Goal: Task Accomplishment & Management: Manage account settings

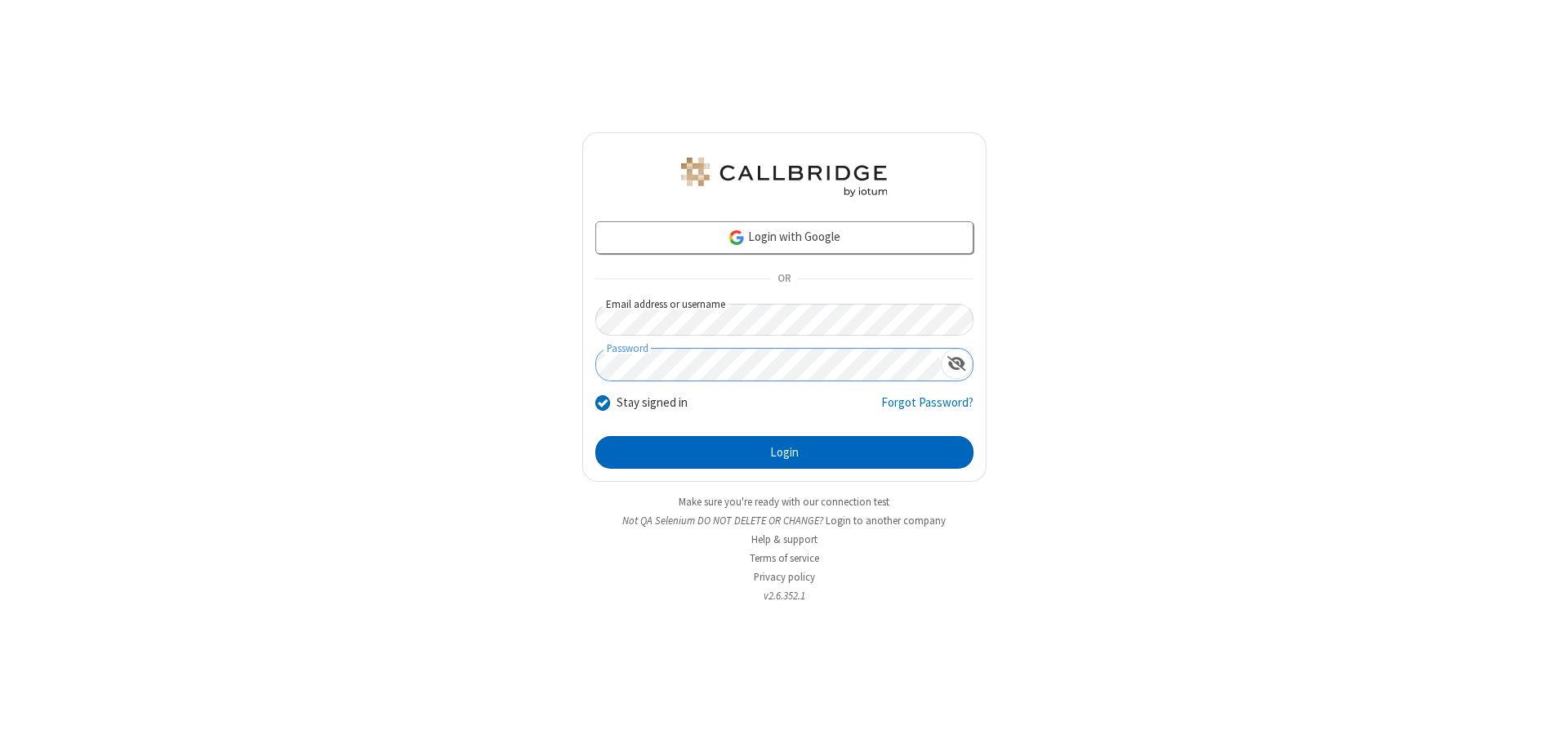
click at [784, 452] on button "Login" at bounding box center [784, 451] width 378 height 32
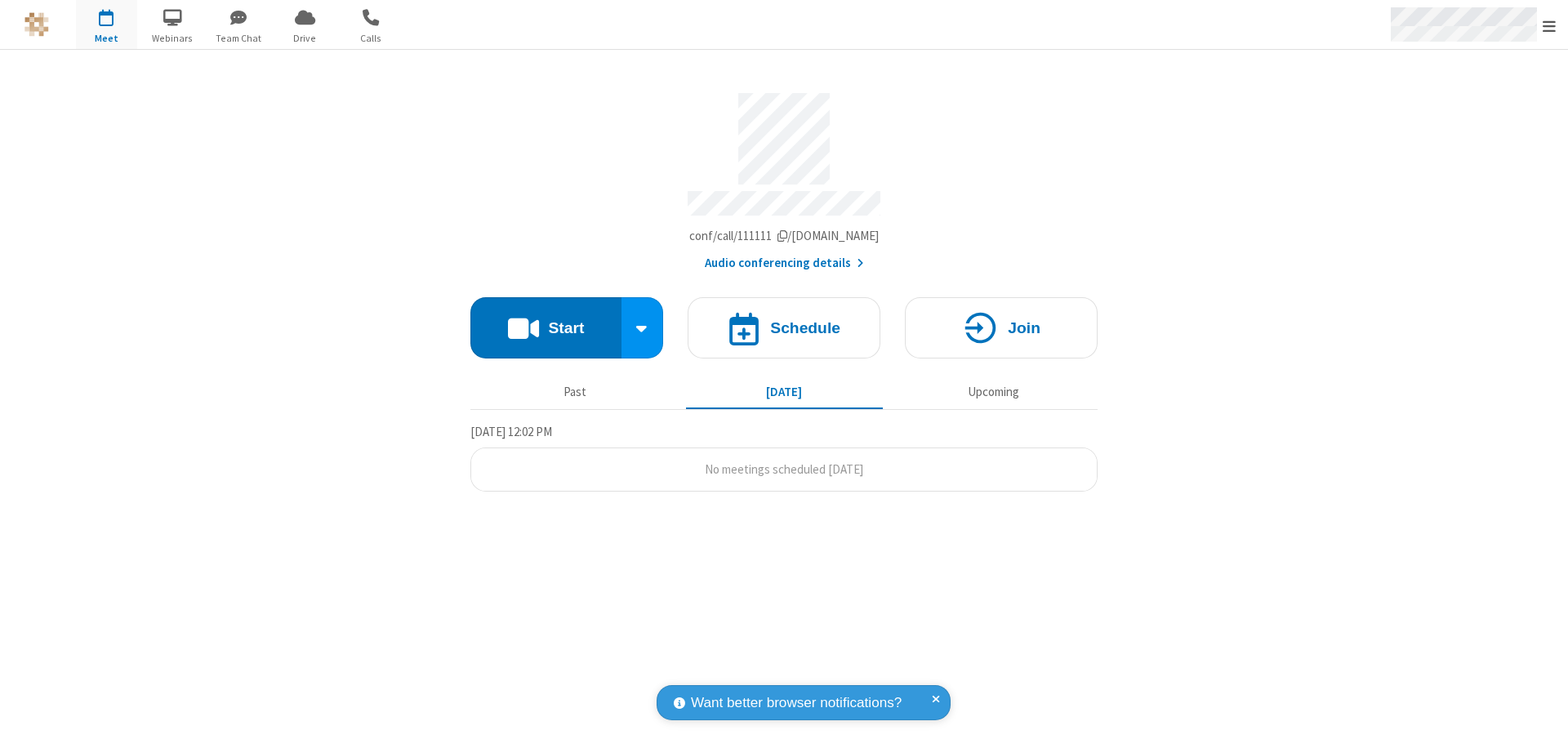
click at [1549, 25] on span "Open menu" at bounding box center [1549, 26] width 13 height 17
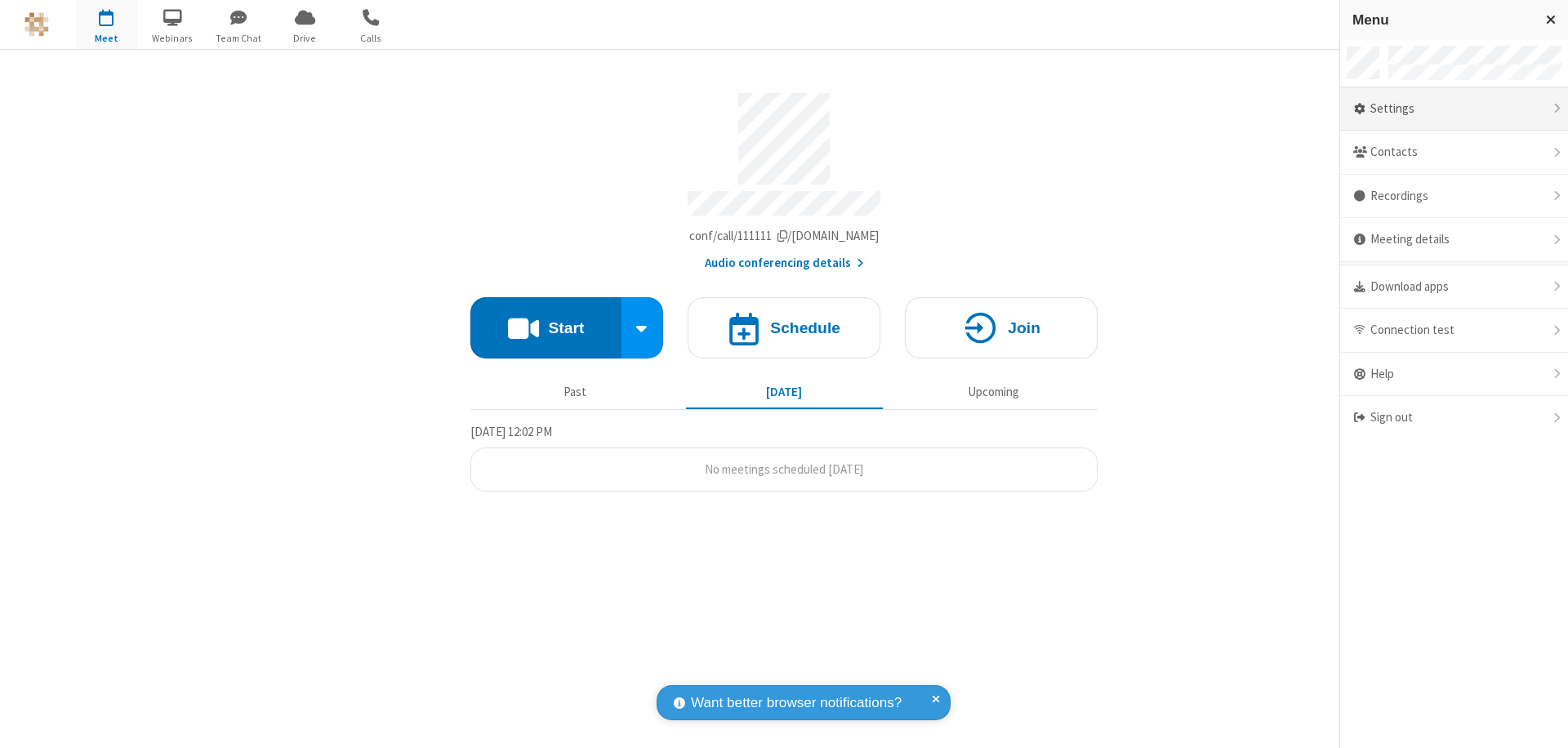
click at [1454, 108] on div "Settings" at bounding box center [1454, 109] width 228 height 45
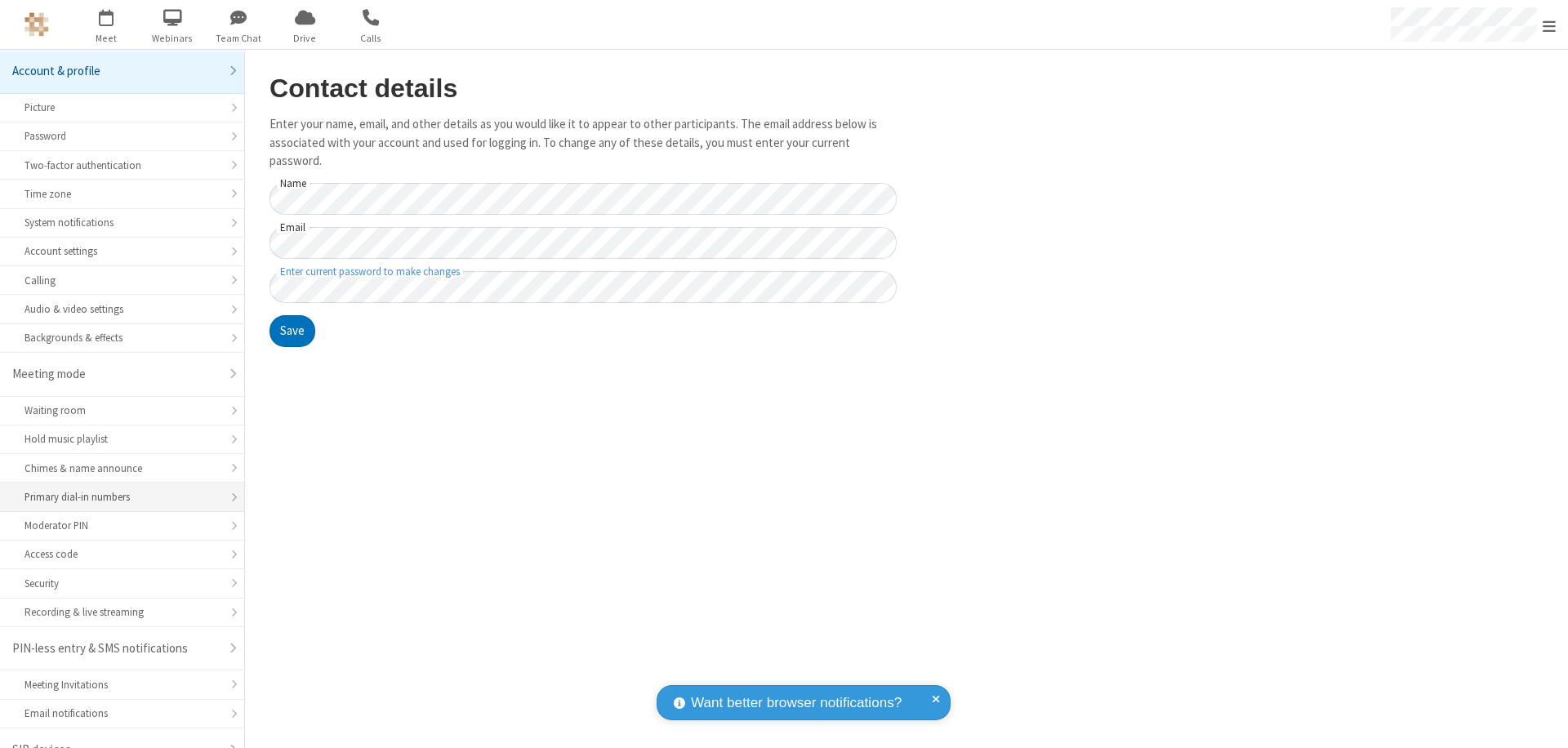
click at [116, 489] on div "Primary dial-in numbers" at bounding box center [122, 497] width 196 height 16
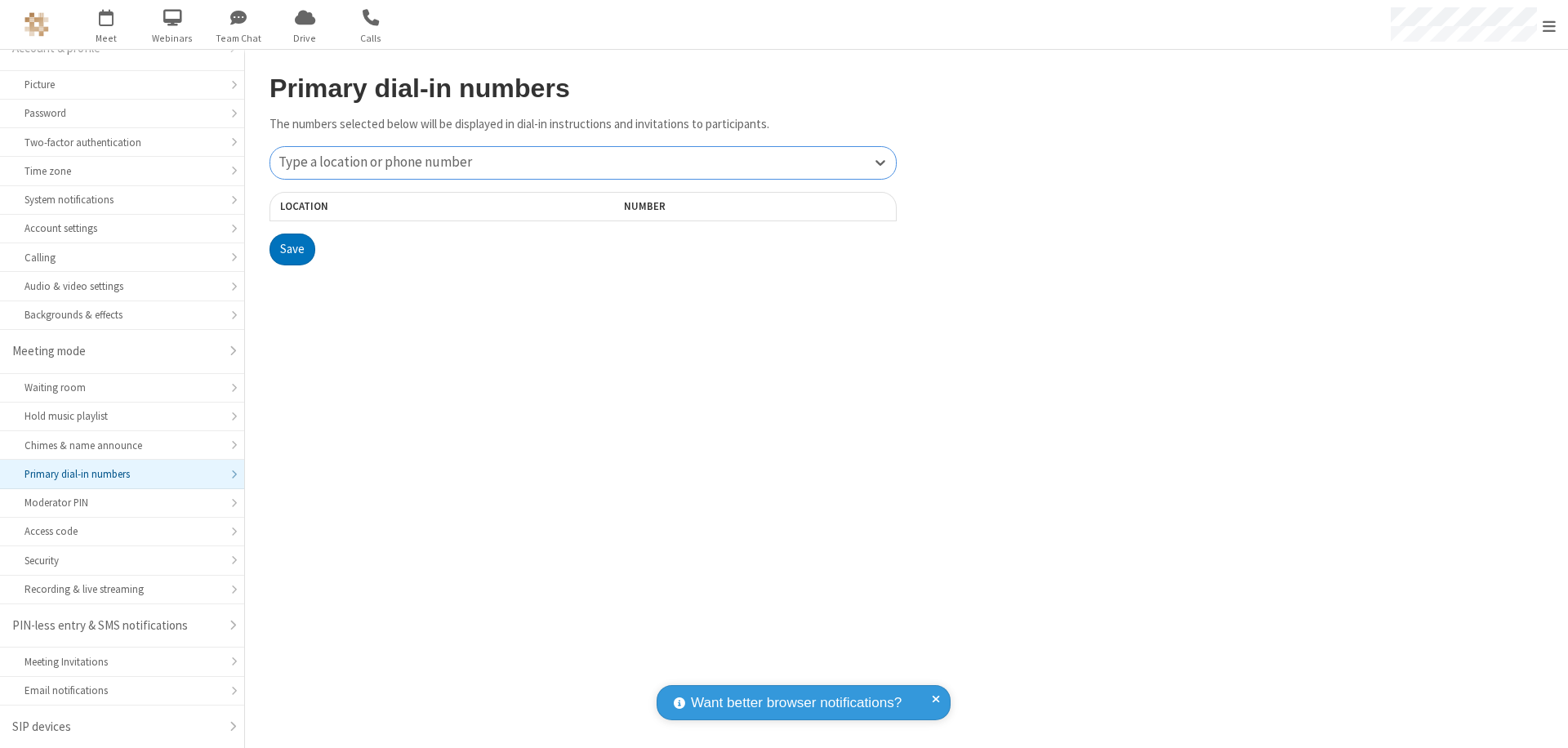
click at [583, 162] on div "Type a location or phone number" at bounding box center [583, 162] width 625 height 31
type input "[PHONE_NUMBER]"
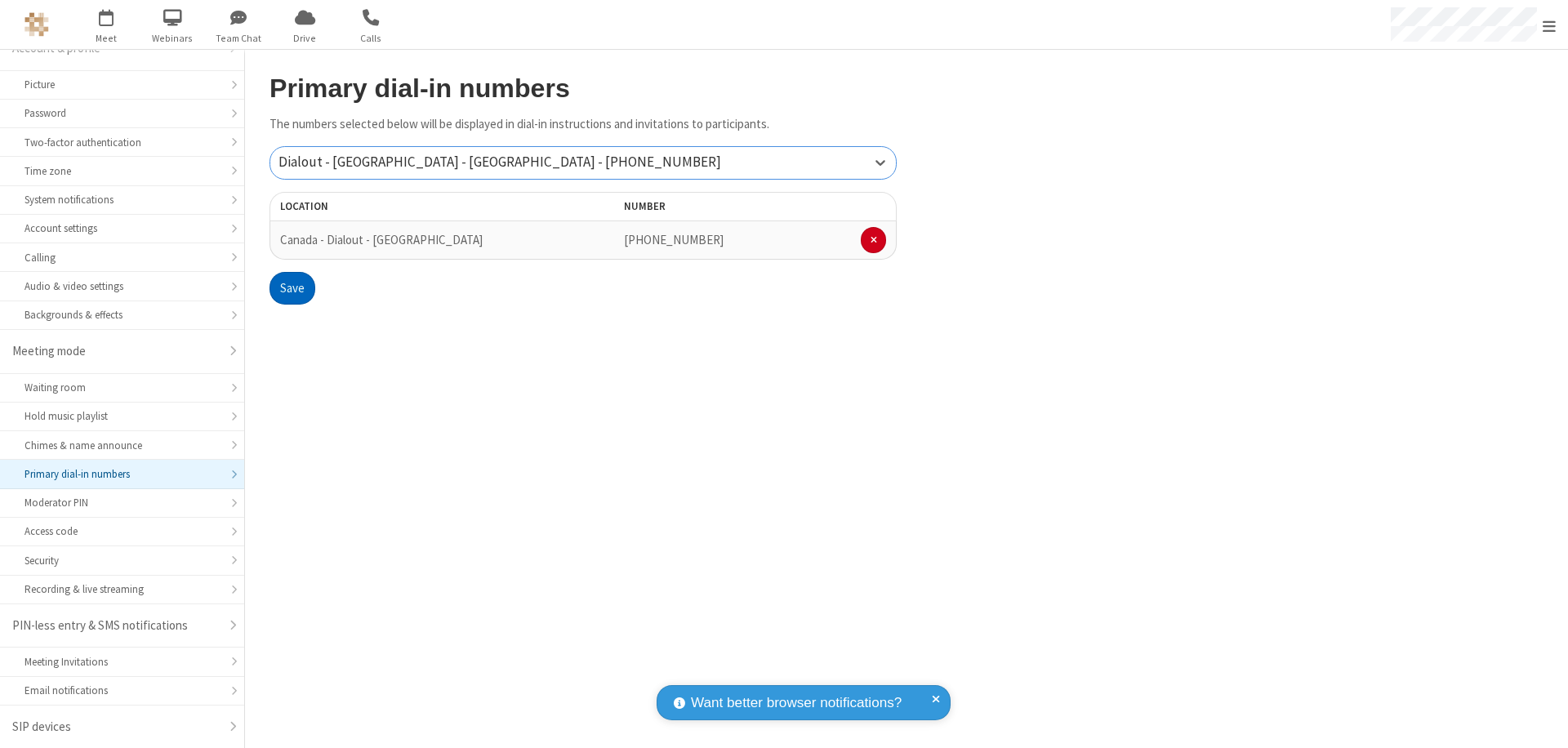
click at [292, 288] on button "Save" at bounding box center [292, 287] width 45 height 32
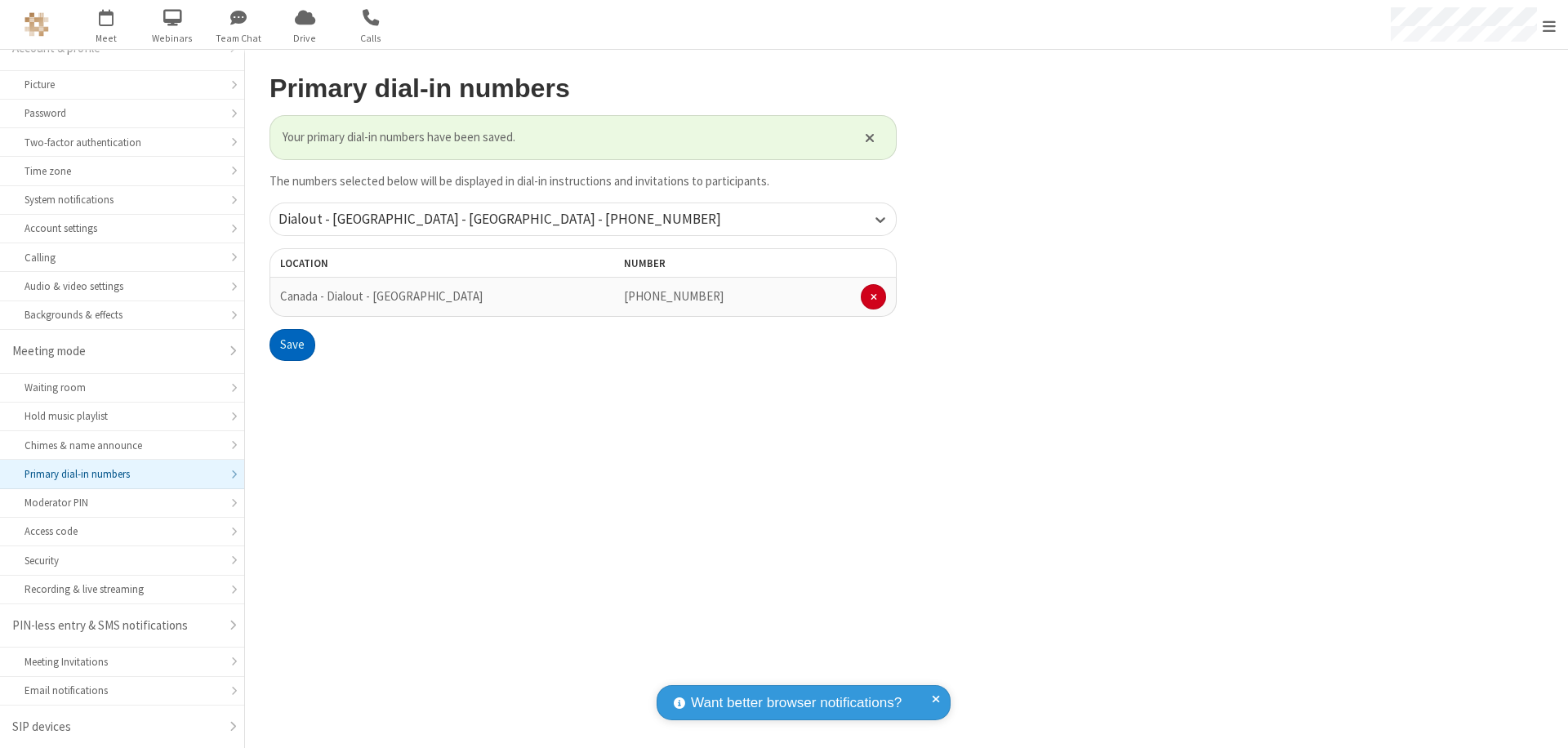
click at [1549, 25] on span "Open menu" at bounding box center [1549, 26] width 13 height 17
click at [107, 24] on span "button" at bounding box center [107, 17] width 61 height 28
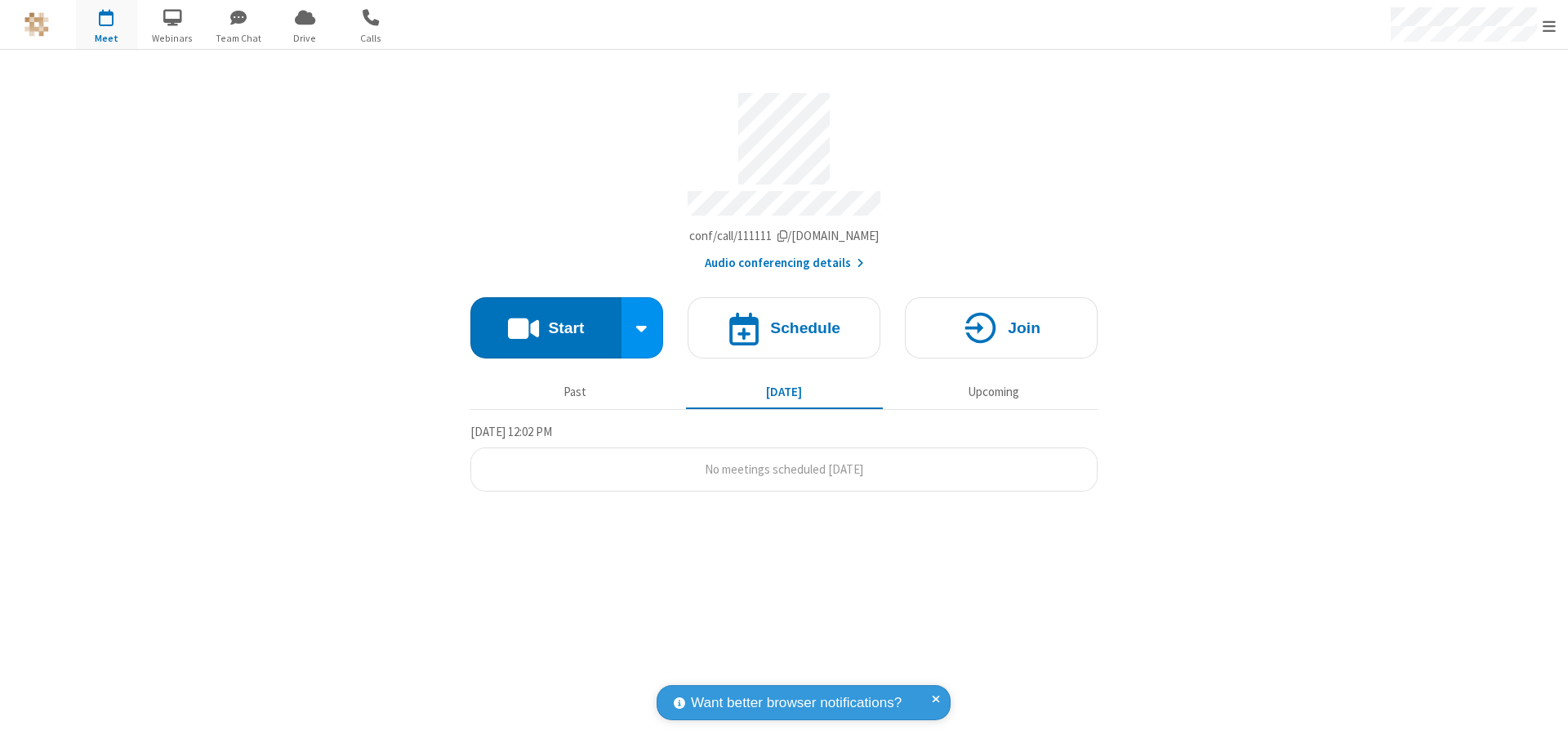
click at [783, 256] on button "Audio conferencing details" at bounding box center [784, 264] width 159 height 19
